Goal: Task Accomplishment & Management: Manage account settings

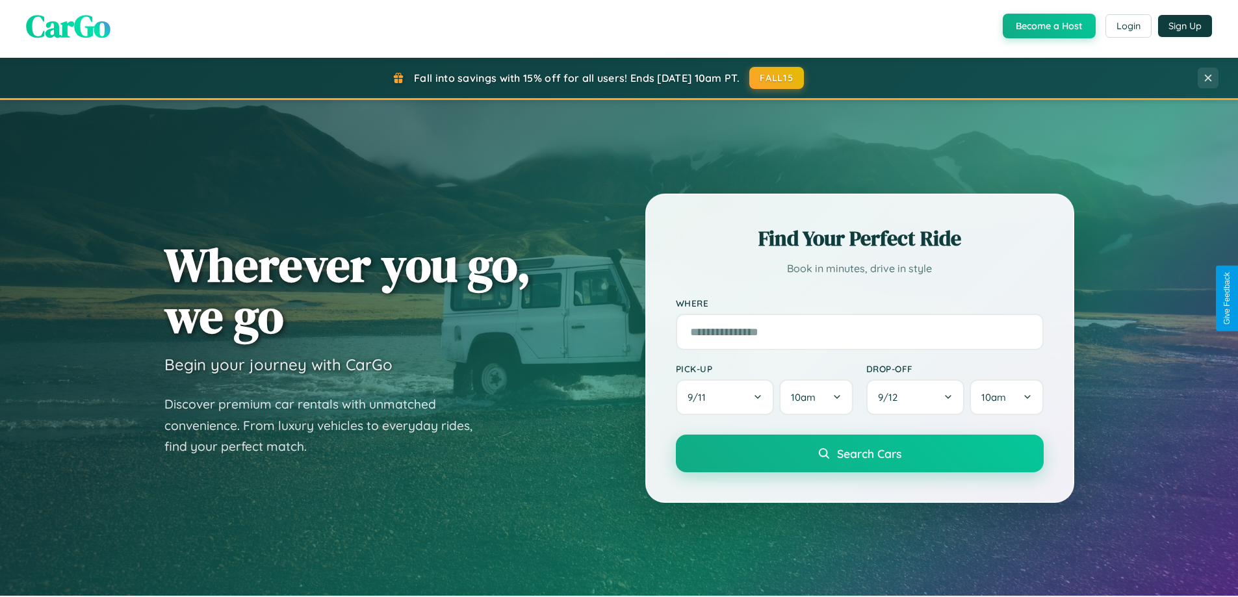
scroll to position [894, 0]
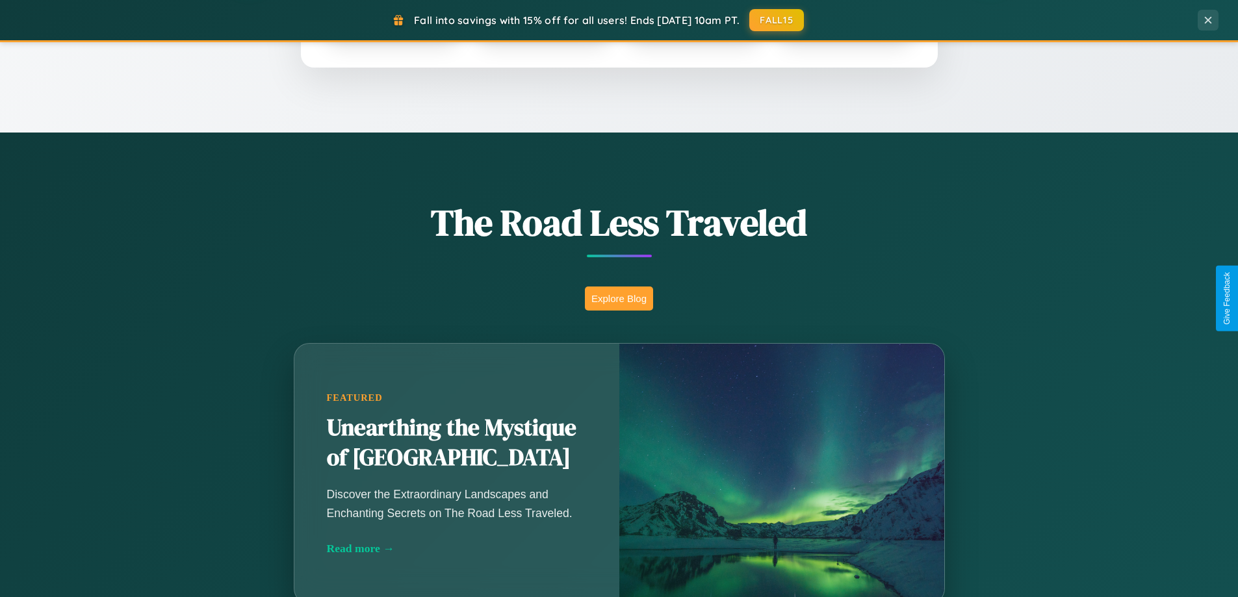
click at [619, 298] on button "Explore Blog" at bounding box center [619, 299] width 68 height 24
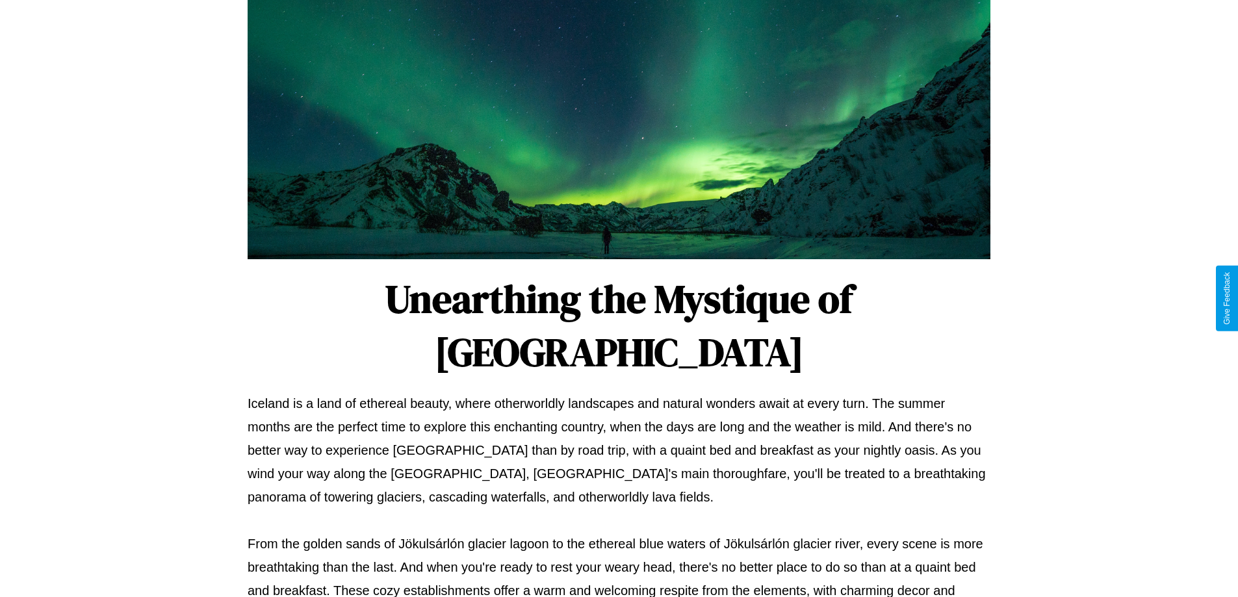
scroll to position [420, 0]
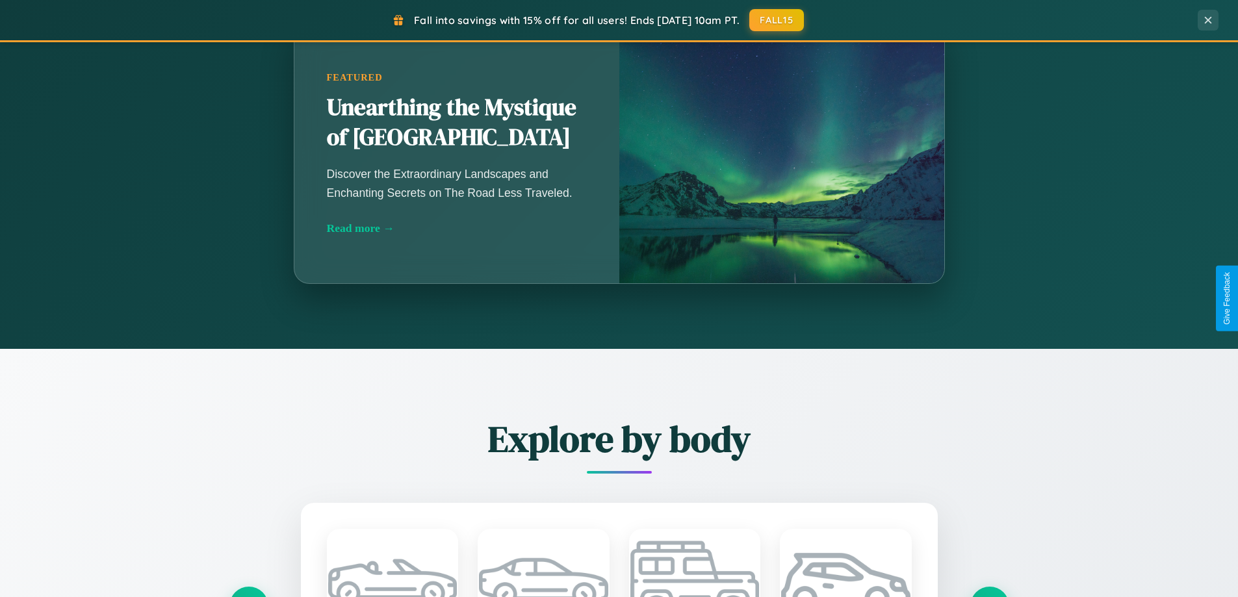
scroll to position [2501, 0]
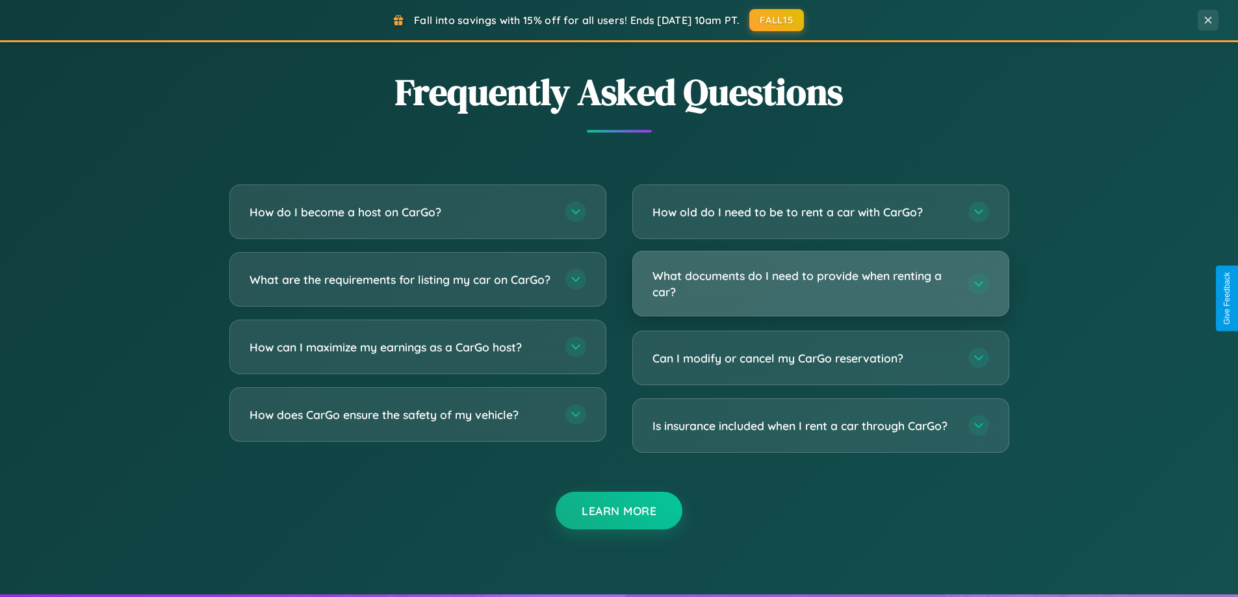
click at [820, 285] on h3 "What documents do I need to provide when renting a car?" at bounding box center [804, 284] width 303 height 32
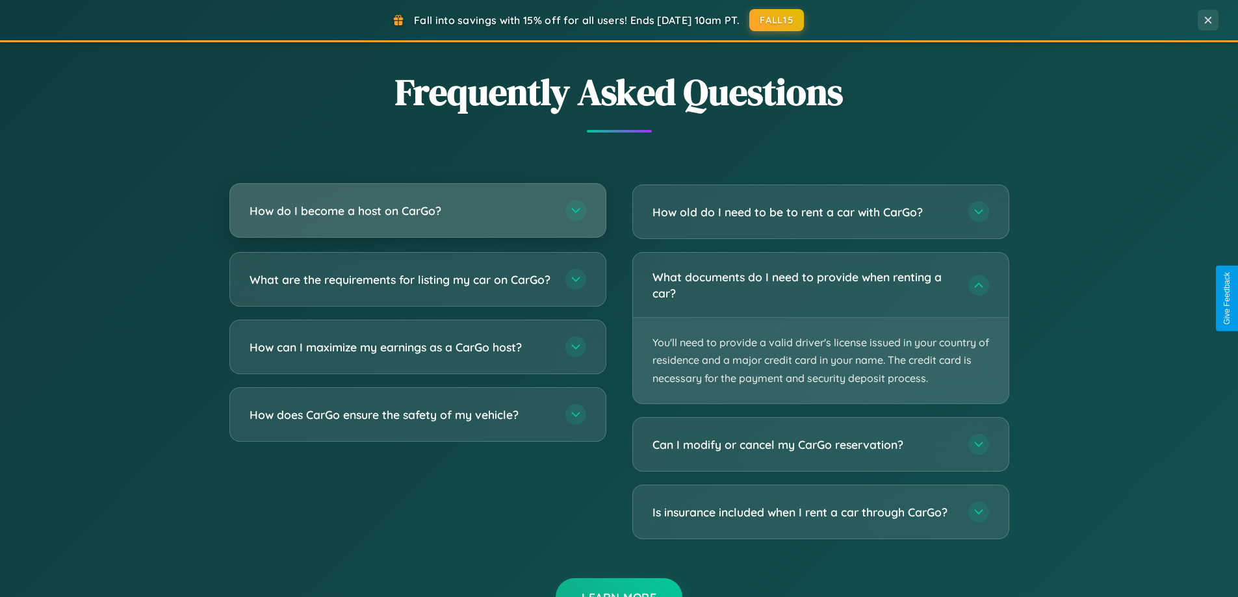
click at [417, 211] on h3 "How do I become a host on CarGo?" at bounding box center [401, 211] width 303 height 16
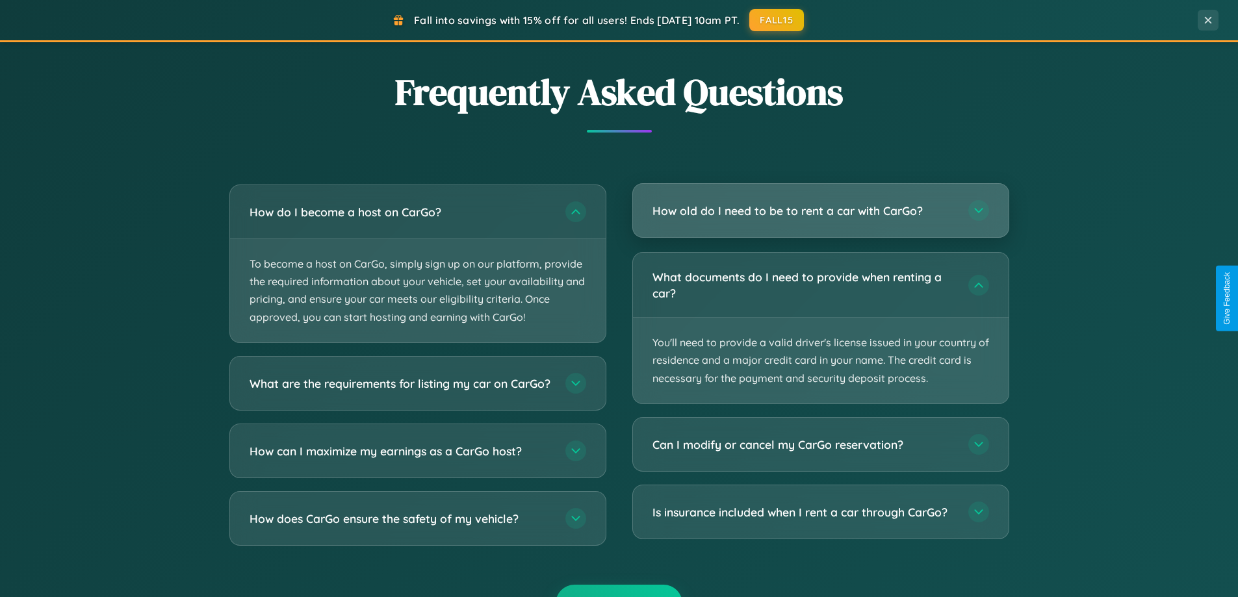
click at [820, 211] on h3 "How old do I need to be to rent a car with CarGo?" at bounding box center [804, 211] width 303 height 16
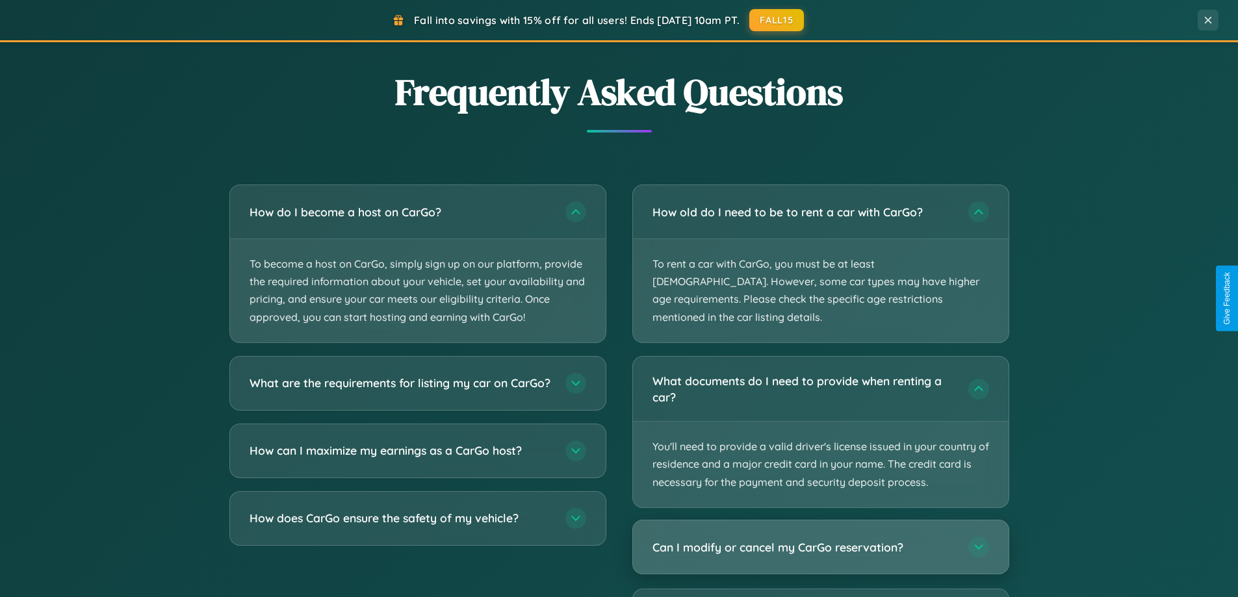
click at [820, 539] on h3 "Can I modify or cancel my CarGo reservation?" at bounding box center [804, 547] width 303 height 16
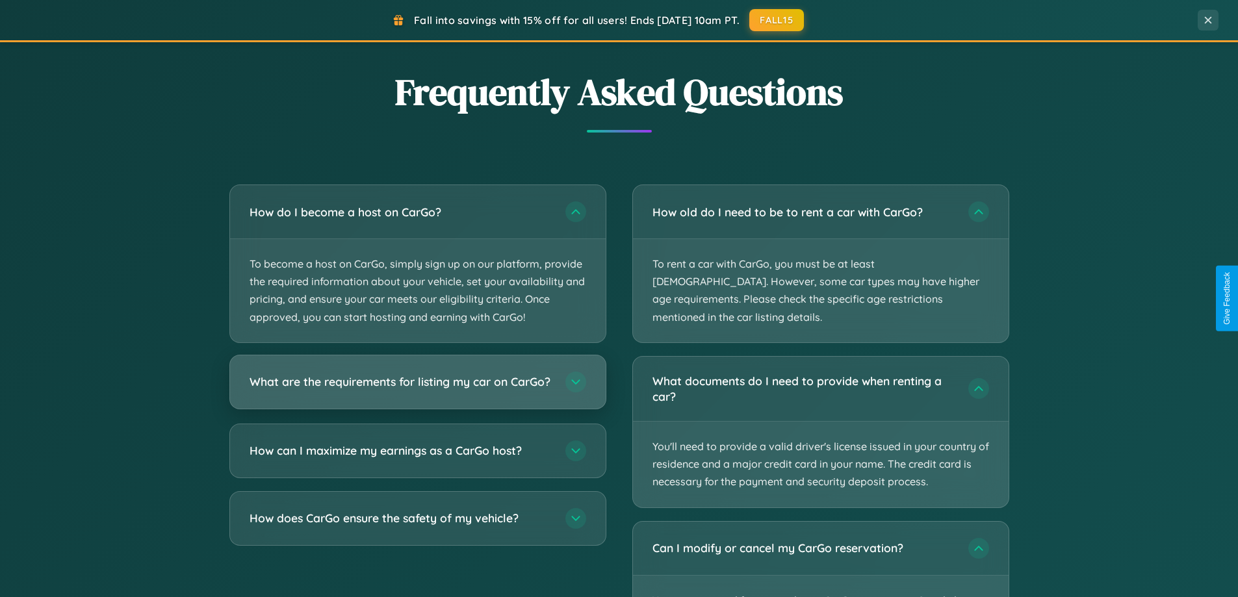
click at [417, 389] on h3 "What are the requirements for listing my car on CarGo?" at bounding box center [401, 382] width 303 height 16
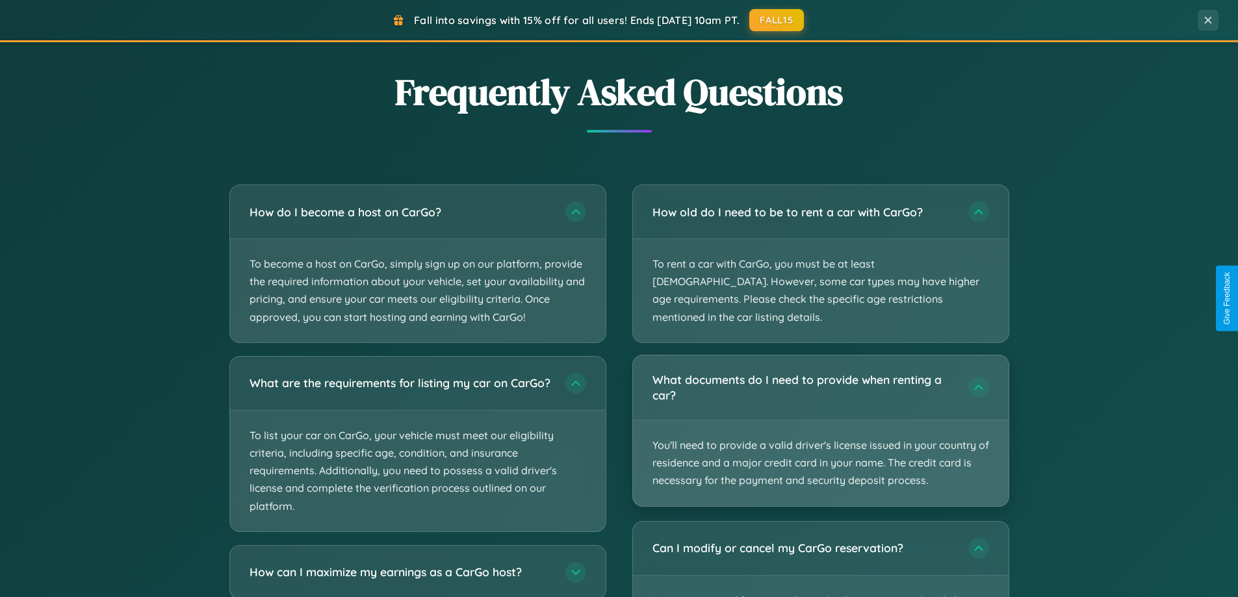
click at [820, 420] on p "You'll need to provide a valid driver's license issued in your country of resid…" at bounding box center [821, 463] width 376 height 86
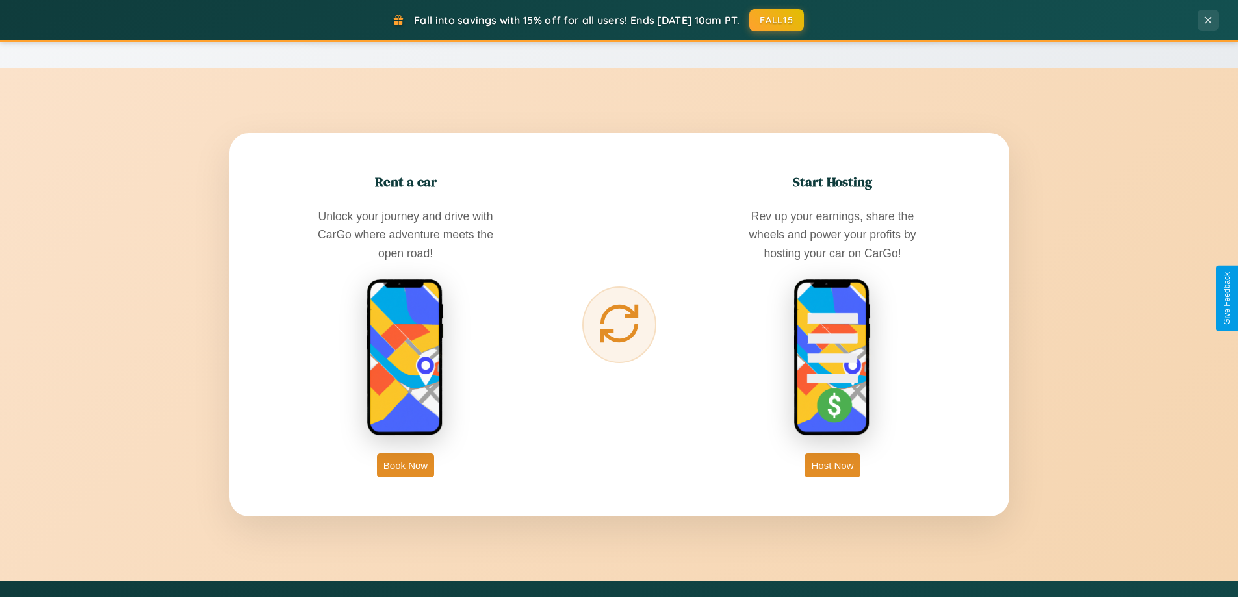
scroll to position [0, 0]
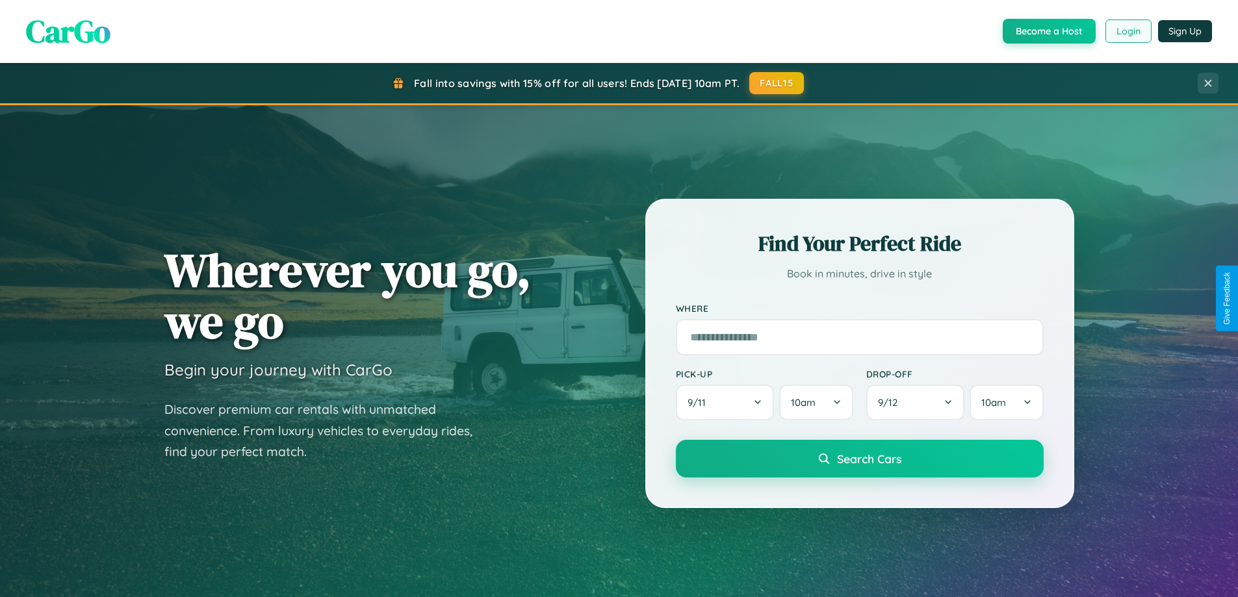
click at [1128, 31] on button "Login" at bounding box center [1128, 30] width 46 height 23
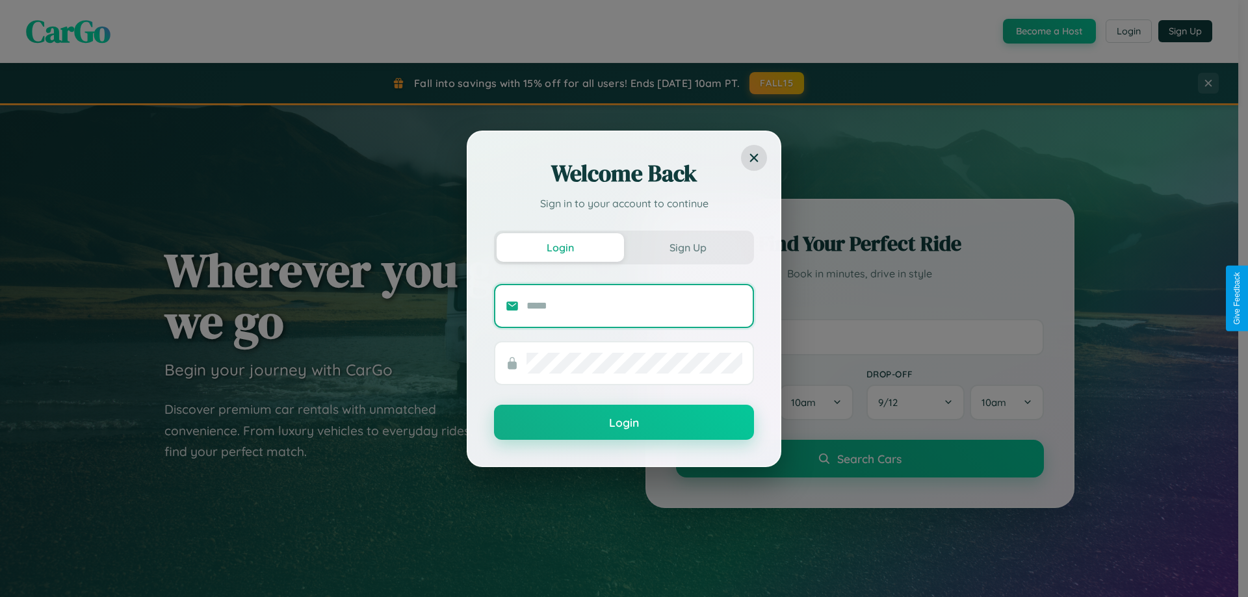
click at [634, 305] on input "text" at bounding box center [634, 306] width 216 height 21
type input "**********"
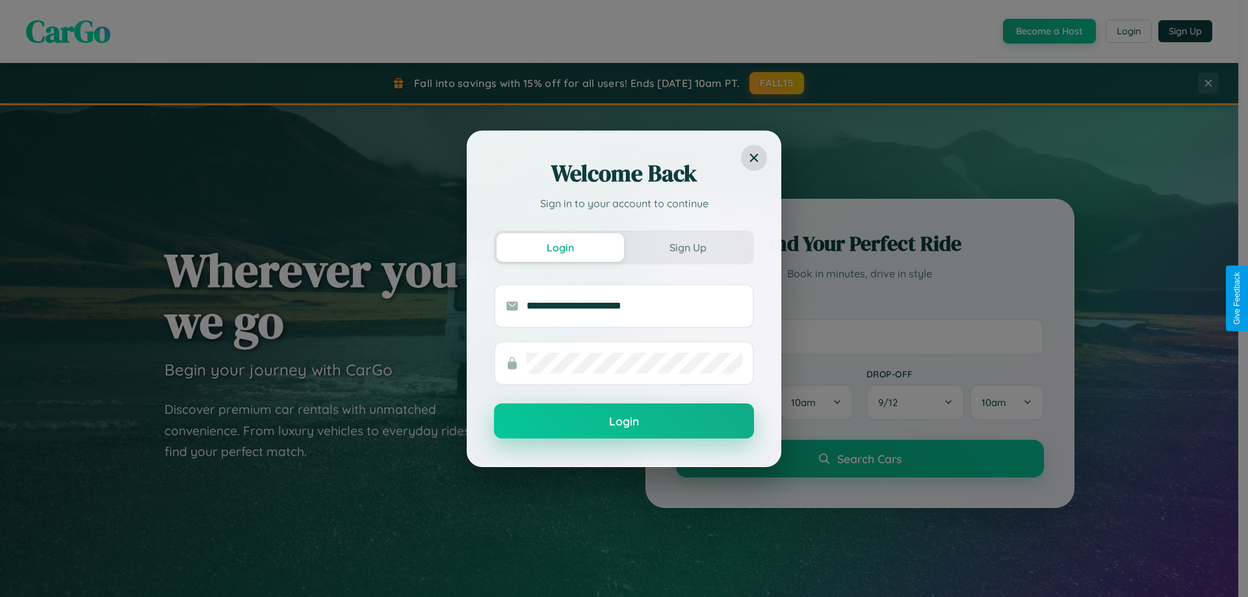
click at [624, 422] on button "Login" at bounding box center [624, 421] width 260 height 35
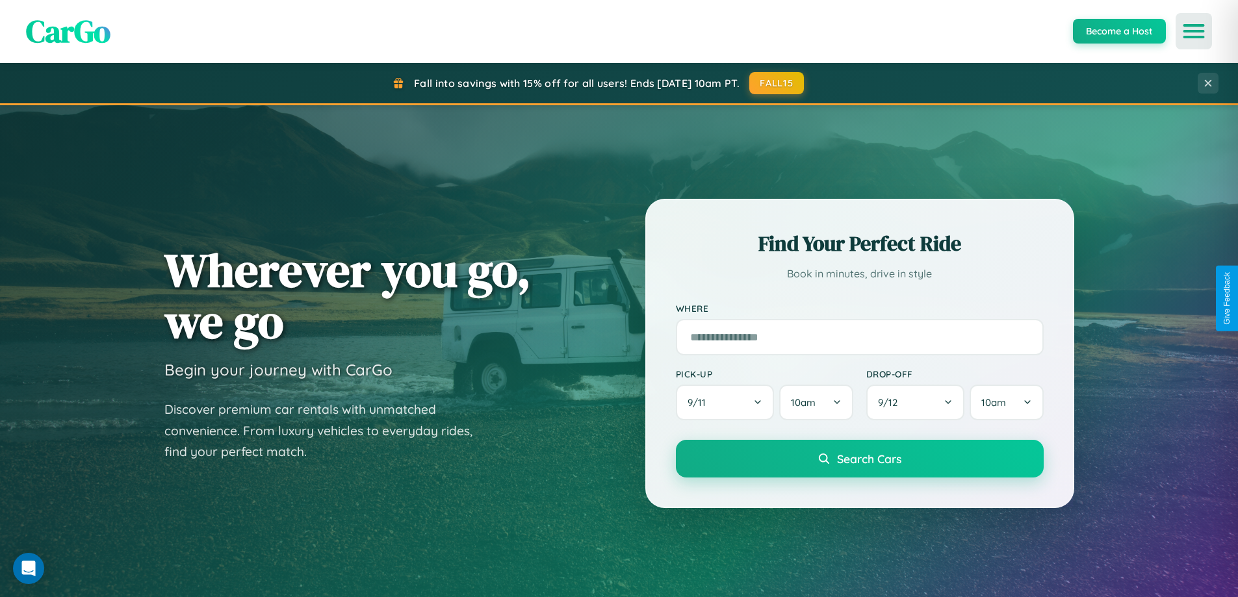
click at [1194, 31] on icon "Open menu" at bounding box center [1194, 31] width 19 height 12
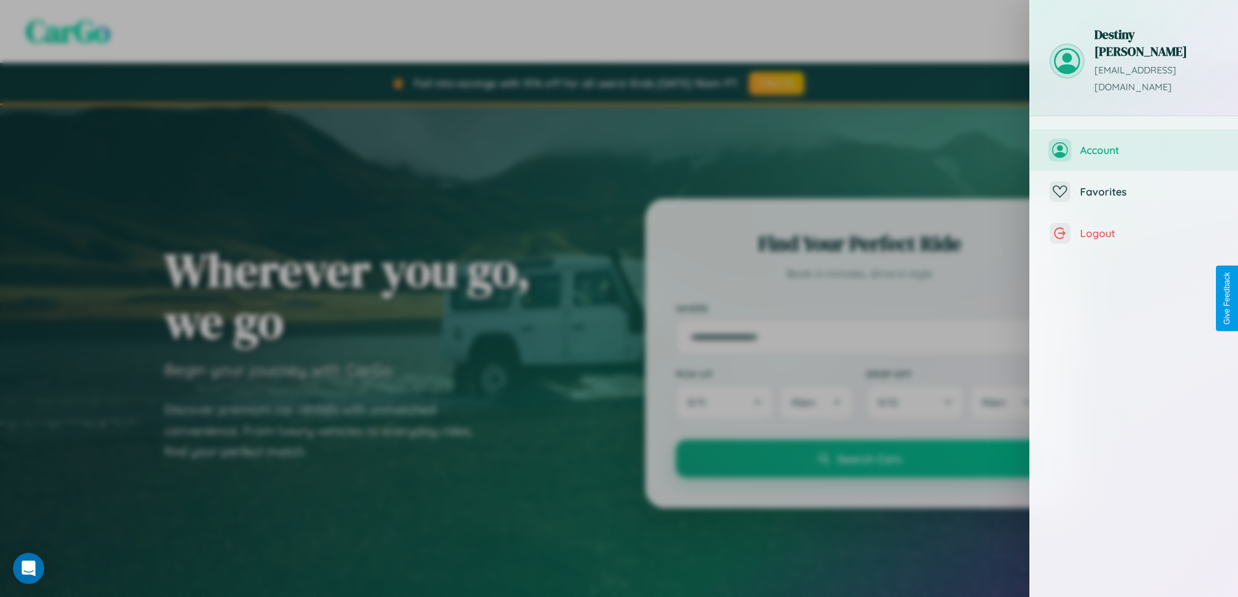
click at [1134, 144] on span "Account" at bounding box center [1149, 150] width 138 height 13
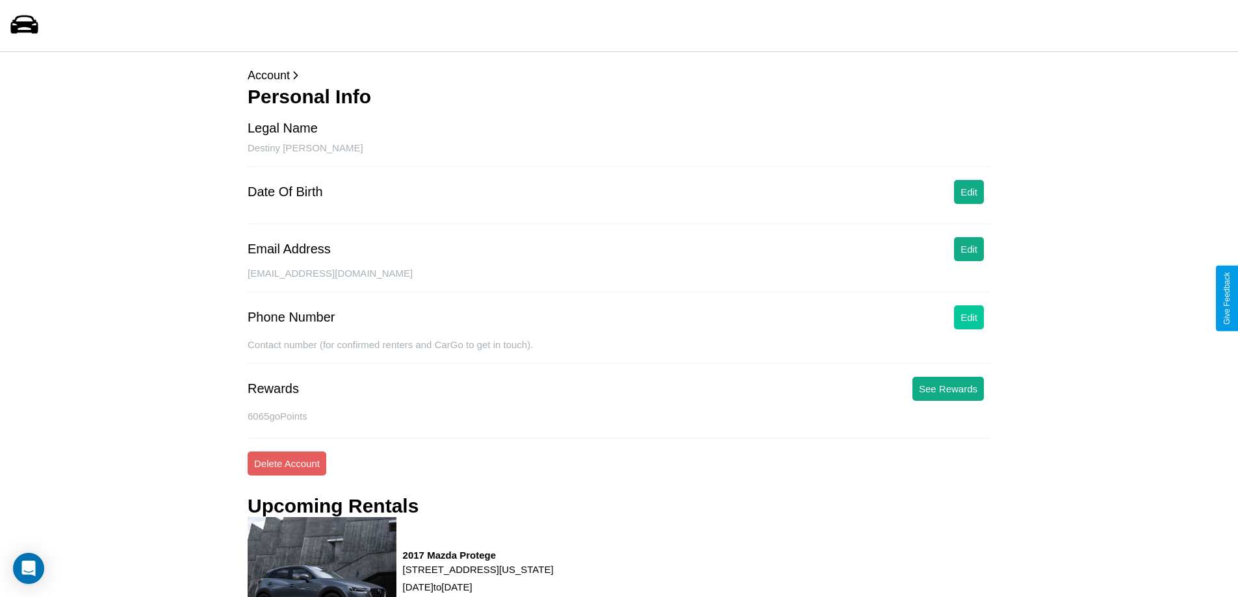
click at [969, 317] on button "Edit" at bounding box center [969, 317] width 30 height 24
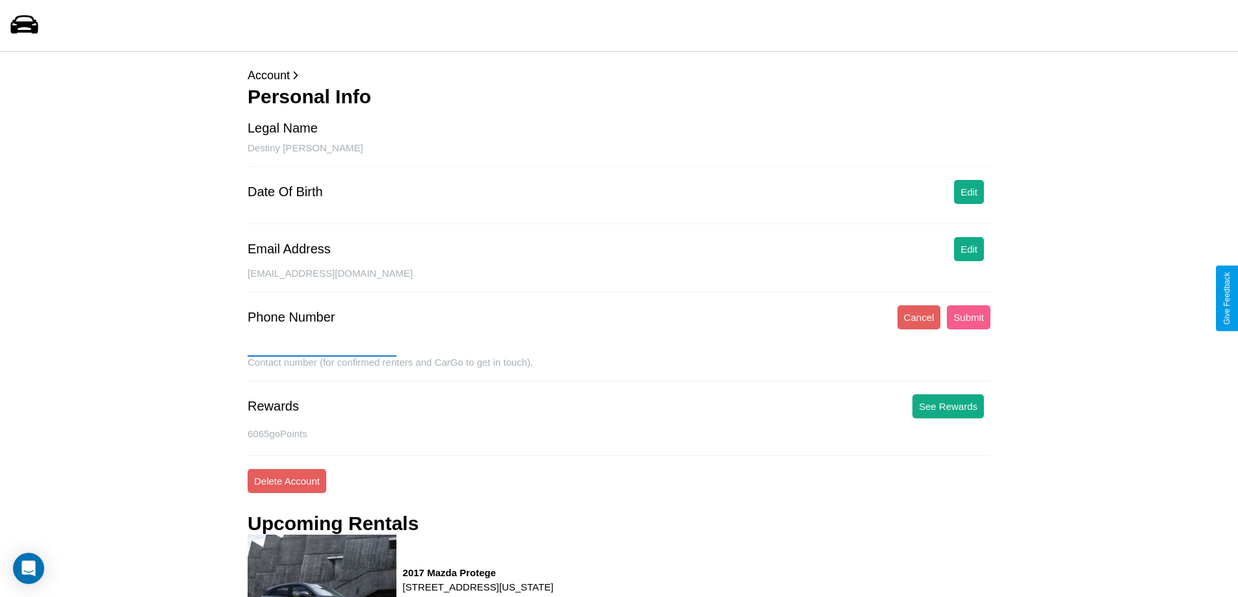
click at [322, 346] on input "text" at bounding box center [322, 346] width 149 height 21
type input "**********"
click at [968, 317] on button "Submit" at bounding box center [969, 317] width 44 height 24
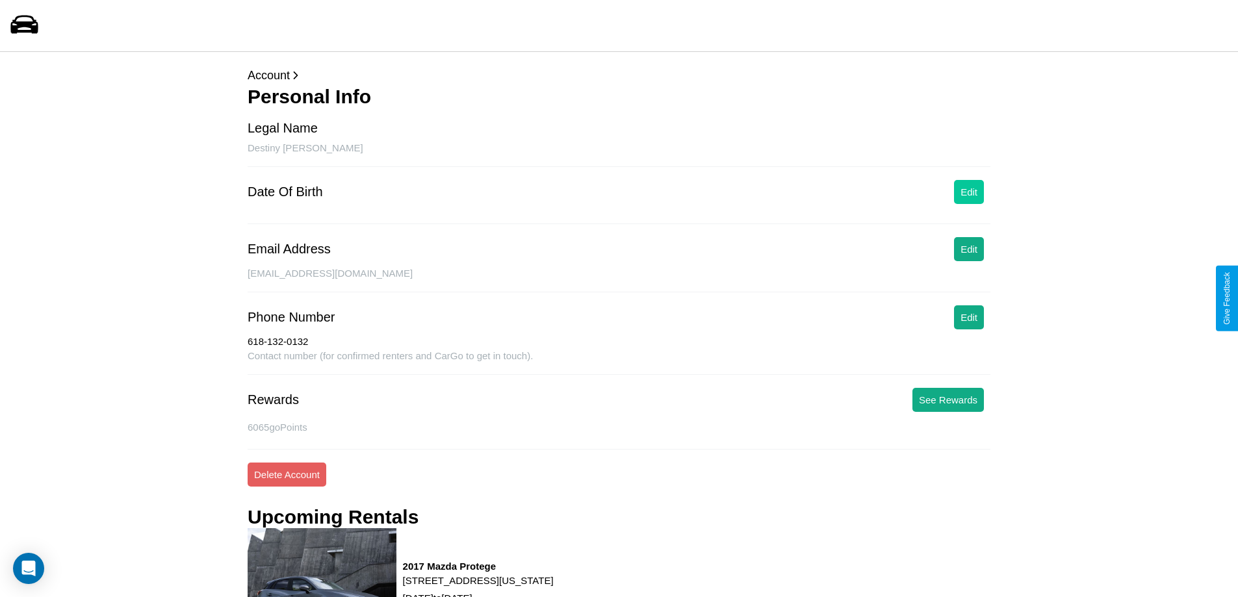
click at [969, 192] on button "Edit" at bounding box center [969, 192] width 30 height 24
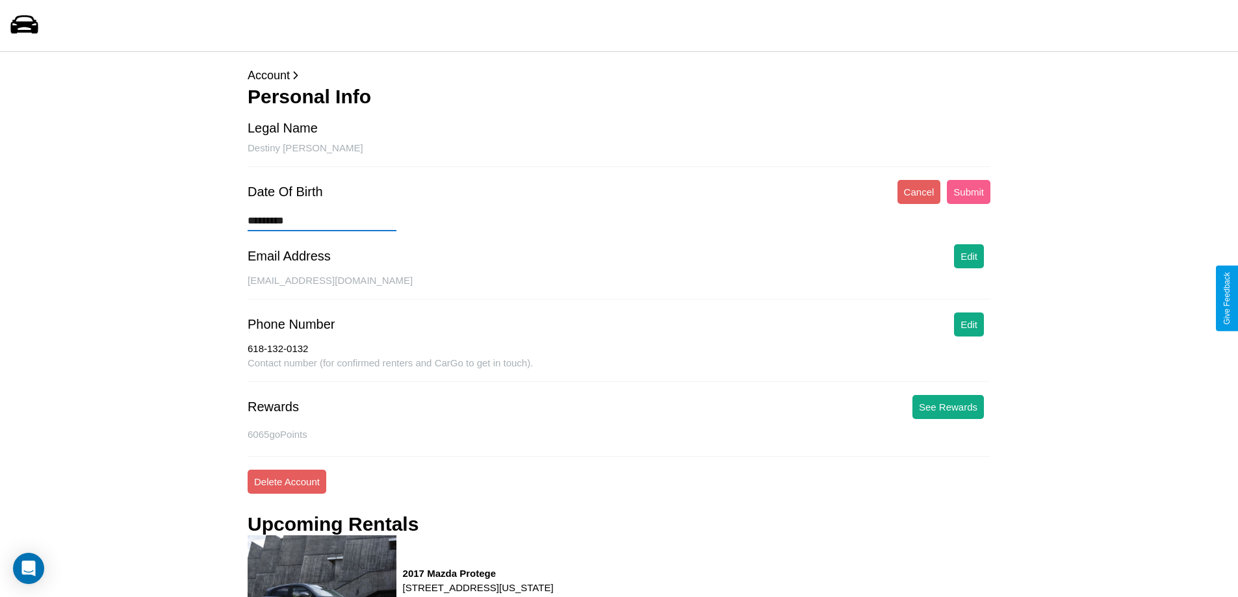
type input "**********"
